Goal: Navigation & Orientation: Find specific page/section

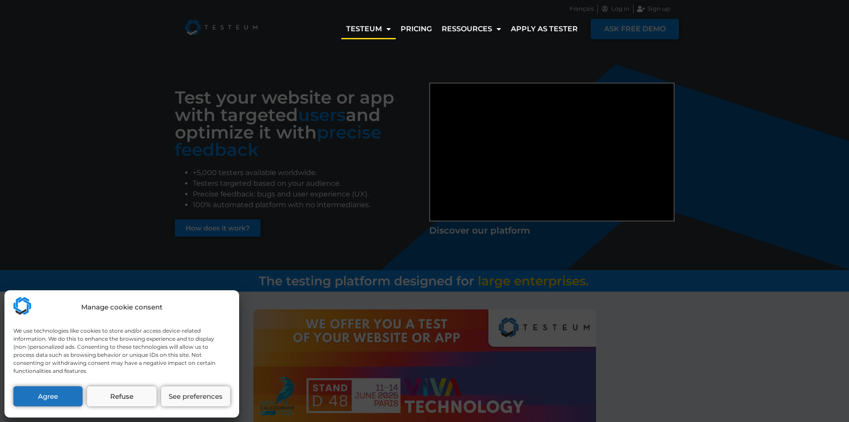
click at [300, 278] on div "Manage cookie consent We use technologies like cookies to store and/or access d…" at bounding box center [424, 211] width 849 height 422
click at [220, 391] on button "See preferences" at bounding box center [195, 396] width 69 height 20
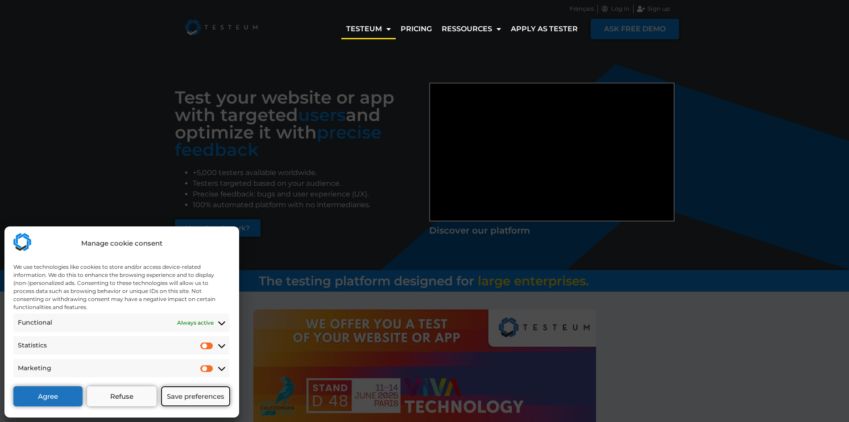
click at [220, 393] on button "Save preferences" at bounding box center [195, 396] width 69 height 20
click at [202, 397] on div at bounding box center [424, 370] width 509 height 122
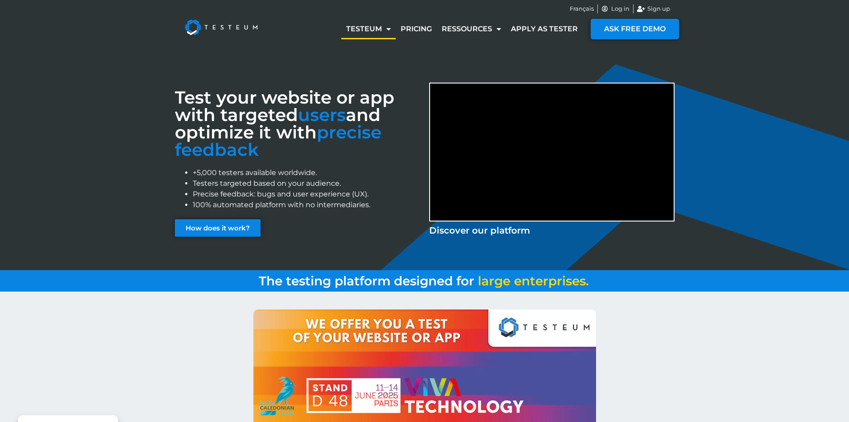
click at [181, 401] on div at bounding box center [424, 370] width 509 height 122
click at [161, 403] on div "Contact US" at bounding box center [424, 378] width 849 height 175
click at [257, 374] on div at bounding box center [424, 370] width 509 height 122
click at [356, 281] on span "The testing platform designed for" at bounding box center [367, 280] width 216 height 15
click at [654, 47] on div "Test your website or app with targeted users and optimize it with precise feedb…" at bounding box center [424, 159] width 509 height 224
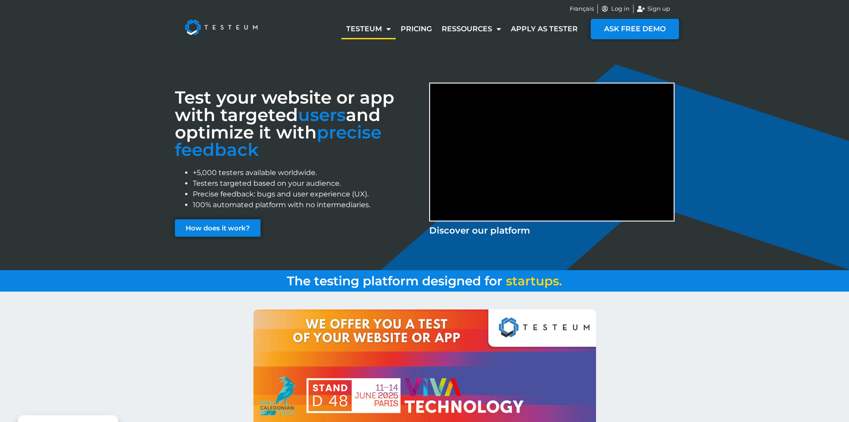
click at [762, 47] on div "Test your website or app with targeted users and optimize it with precise feedb…" at bounding box center [424, 159] width 849 height 224
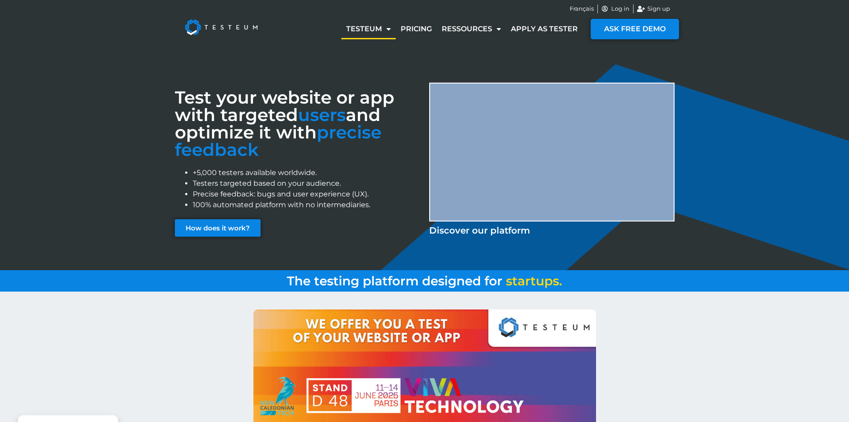
click at [762, 47] on div "Test your website or app with targeted users and optimize it with precise feedb…" at bounding box center [424, 159] width 849 height 224
click at [760, 48] on div "Test your website or app with targeted users and optimize it with precise feedb…" at bounding box center [424, 159] width 849 height 224
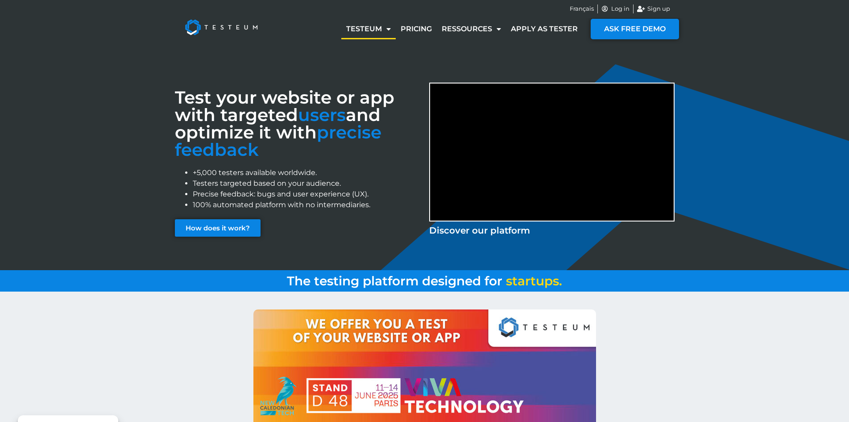
click at [759, 47] on div "Test your website or app with targeted users and optimize it with precise feedb…" at bounding box center [424, 159] width 849 height 224
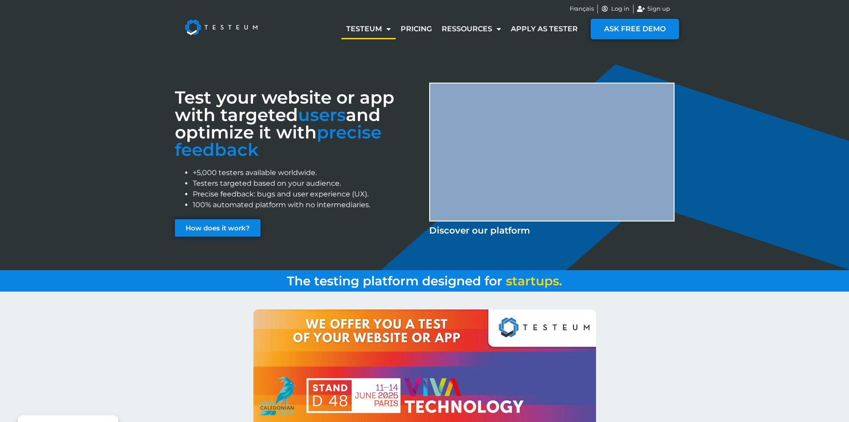
click at [762, 9] on div "Français Log in Sign up" at bounding box center [424, 9] width 849 height 18
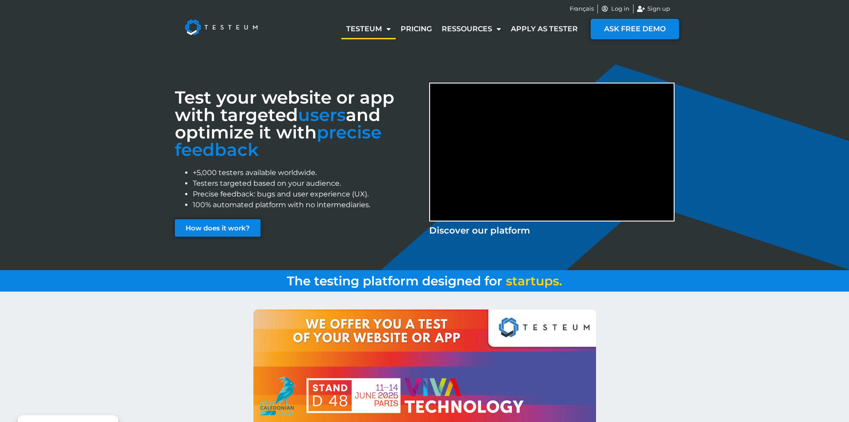
click at [726, 33] on div "Testeum How it works? About us Pricing Ressources Blog Business cases Apply as …" at bounding box center [424, 29] width 849 height 36
click at [726, 47] on div "Test your website or app with targeted users and optimize it with precise feedb…" at bounding box center [424, 159] width 849 height 224
click at [726, 66] on div "Test your website or app with targeted users and optimize it with precise feedb…" at bounding box center [424, 159] width 849 height 224
click at [726, 80] on div "Test your website or app with targeted users and optimize it with precise feedb…" at bounding box center [424, 159] width 849 height 224
click at [726, 126] on div "Test your website or app with targeted users and optimize it with precise feedb…" at bounding box center [424, 159] width 849 height 224
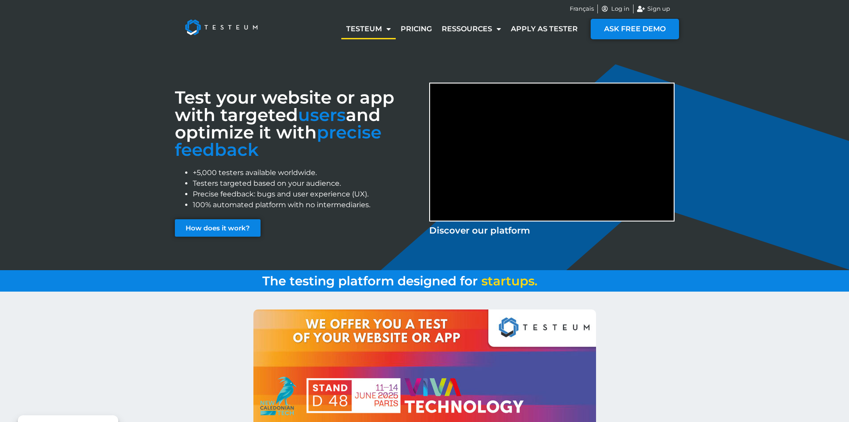
click at [750, 169] on div "Test your website or app with targeted users and optimize it with precise feedb…" at bounding box center [424, 159] width 849 height 224
click at [770, 340] on div "Contact US" at bounding box center [424, 378] width 849 height 175
click at [756, 380] on div "Contact US" at bounding box center [424, 378] width 849 height 175
click at [674, 407] on div "Contact US" at bounding box center [424, 378] width 849 height 175
click at [569, 409] on img at bounding box center [424, 370] width 343 height 122
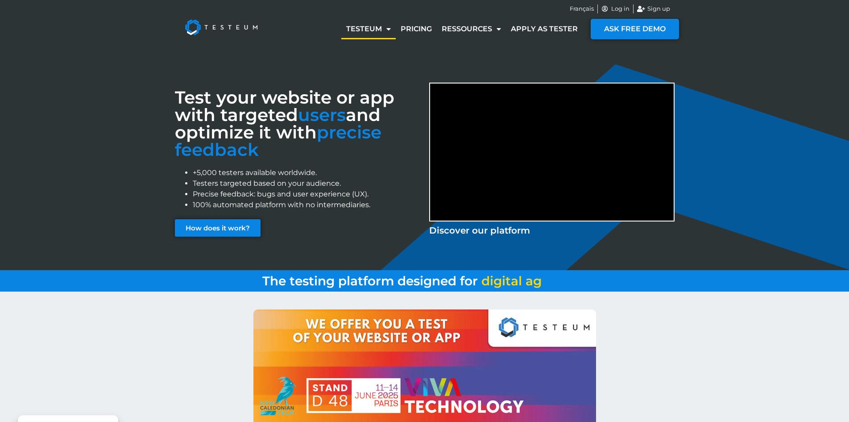
click at [564, 420] on img at bounding box center [424, 370] width 343 height 122
